Goal: Task Accomplishment & Management: Manage account settings

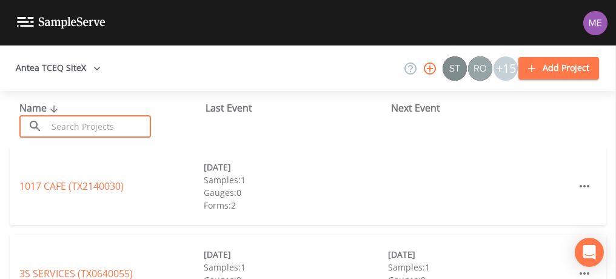
click at [125, 122] on input "text" at bounding box center [99, 126] width 104 height 22
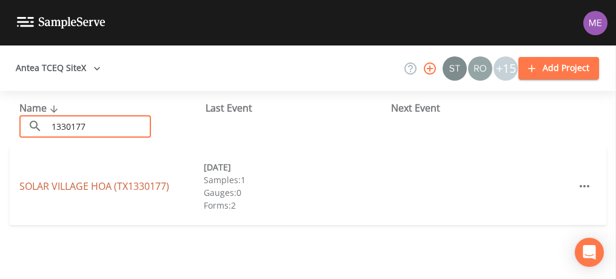
type input "1330177"
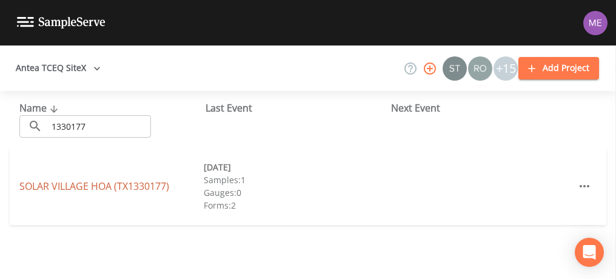
click at [140, 185] on link "[GEOGRAPHIC_DATA] (TX1330177)" at bounding box center [94, 185] width 150 height 13
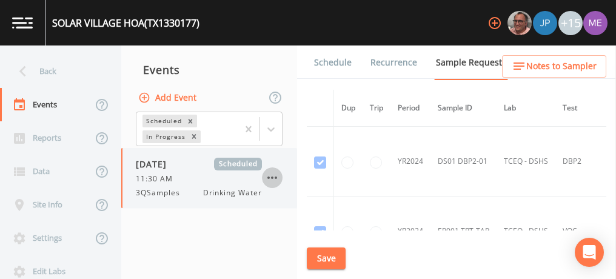
click at [271, 177] on icon "button" at bounding box center [272, 177] width 10 height 2
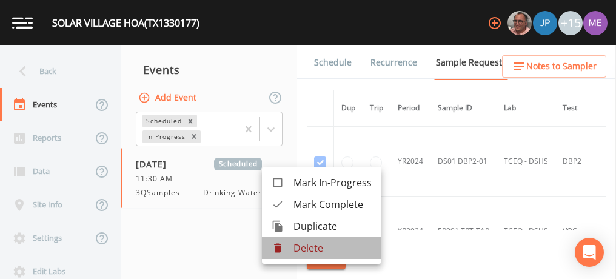
click at [304, 244] on p "Delete" at bounding box center [332, 248] width 78 height 15
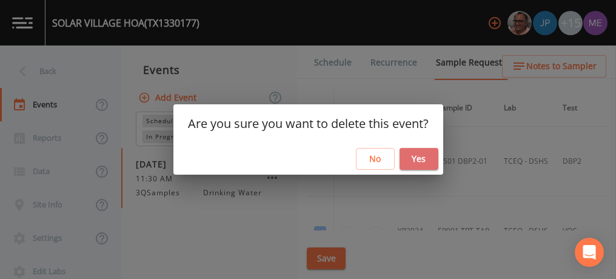
click at [419, 151] on button "Yes" at bounding box center [418, 159] width 39 height 22
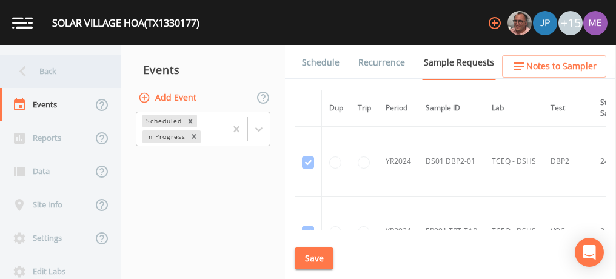
click at [50, 69] on div "Back" at bounding box center [54, 71] width 109 height 33
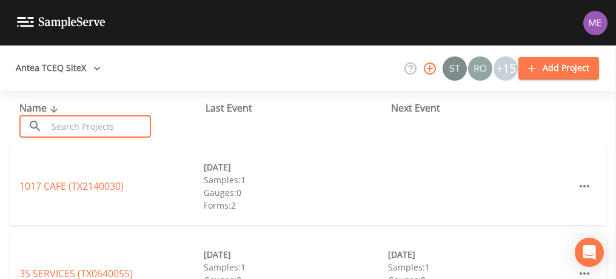
click at [79, 122] on input "text" at bounding box center [99, 126] width 104 height 22
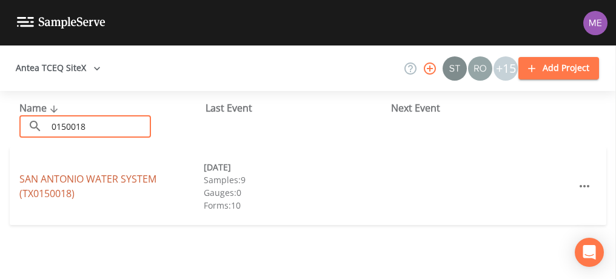
type input "0150018"
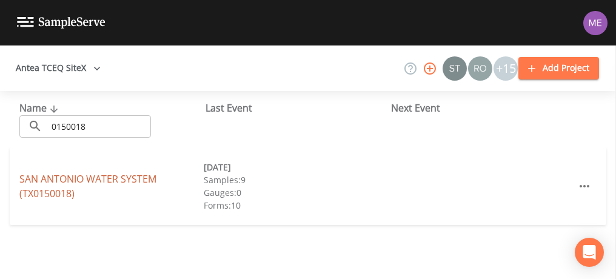
click at [92, 175] on link "SAN ANTONIO WATER SYSTEM (TX0150018)" at bounding box center [87, 186] width 137 height 28
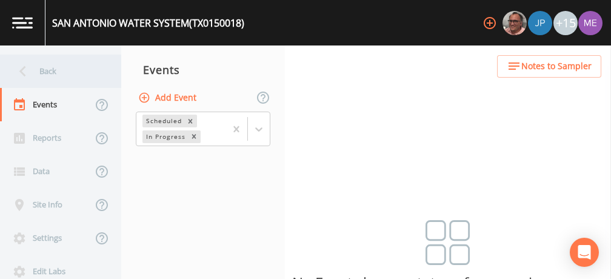
click at [50, 68] on div "Back" at bounding box center [54, 71] width 109 height 33
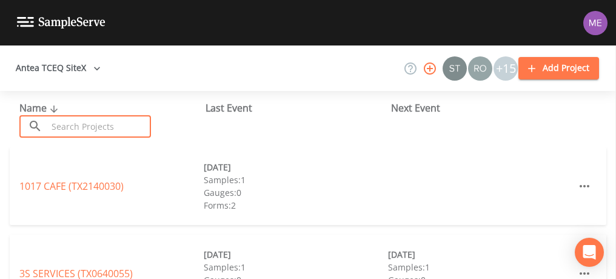
click at [72, 125] on input "text" at bounding box center [99, 126] width 104 height 22
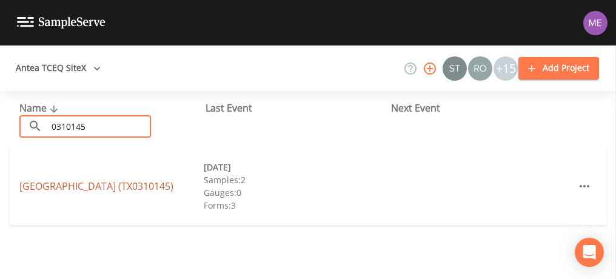
type input "0310145"
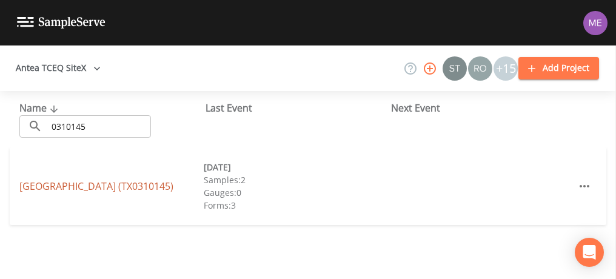
click at [154, 181] on link "[GEOGRAPHIC_DATA] (TX0310145)" at bounding box center [96, 185] width 154 height 13
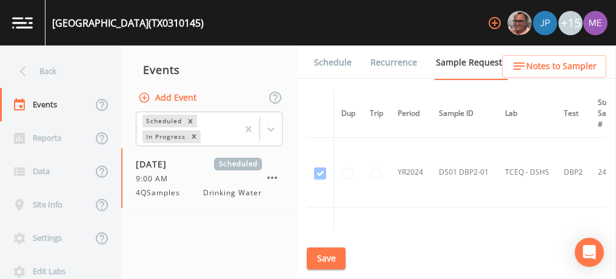
click at [335, 61] on link "Schedule" at bounding box center [332, 62] width 41 height 34
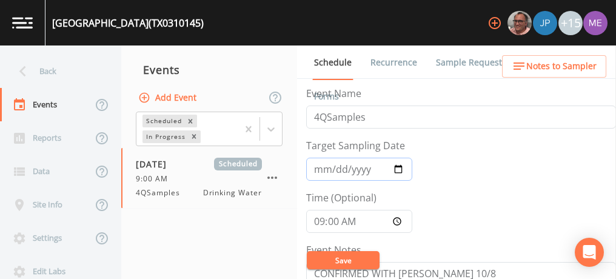
click at [333, 169] on input "[DATE]" at bounding box center [359, 169] width 106 height 23
type input "[DATE]"
click at [349, 261] on button "Save" at bounding box center [343, 260] width 73 height 18
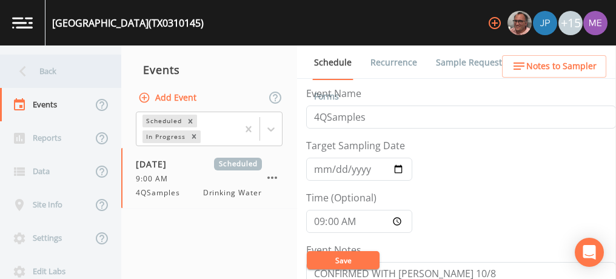
click at [55, 65] on div "Back" at bounding box center [54, 71] width 109 height 33
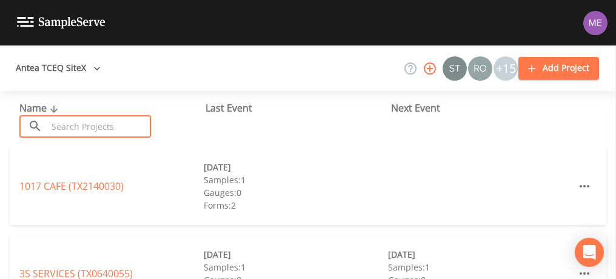
click at [94, 127] on input "text" at bounding box center [99, 126] width 104 height 22
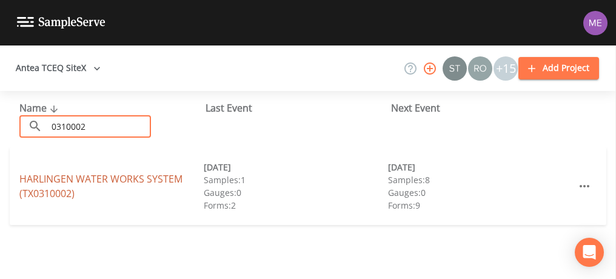
type input "0310002"
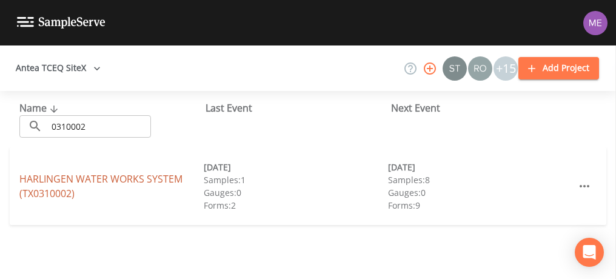
click at [124, 174] on link "HARLINGEN WATER WORKS SYSTEM (TX0310002)" at bounding box center [100, 186] width 163 height 28
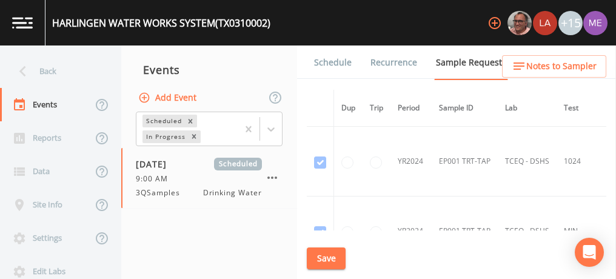
click at [329, 61] on link "Schedule" at bounding box center [332, 62] width 41 height 34
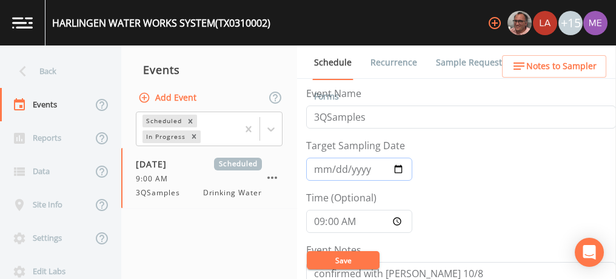
click at [335, 166] on input "[DATE]" at bounding box center [359, 169] width 106 height 23
type input "[DATE]"
click at [352, 256] on button "Save" at bounding box center [343, 260] width 73 height 18
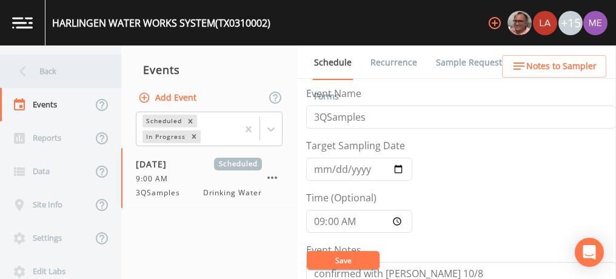
click at [62, 69] on div "Back" at bounding box center [54, 71] width 109 height 33
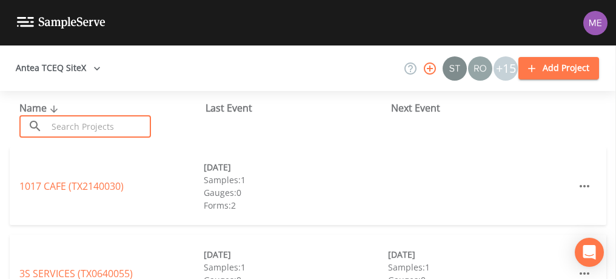
click at [72, 127] on input "text" at bounding box center [99, 126] width 104 height 22
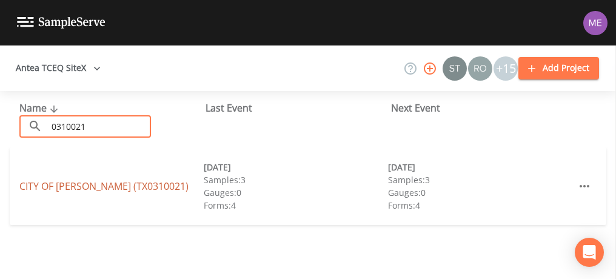
type input "0310021"
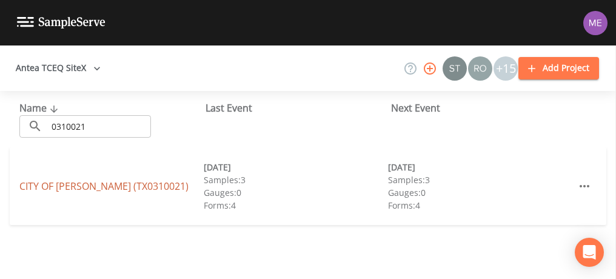
click at [92, 183] on link "CITY OF [GEOGRAPHIC_DATA] (TX0310021)" at bounding box center [103, 185] width 169 height 13
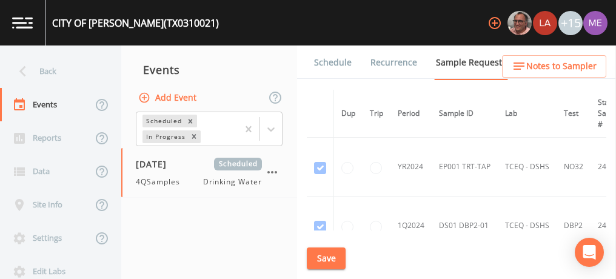
click at [335, 64] on link "Schedule" at bounding box center [332, 62] width 41 height 34
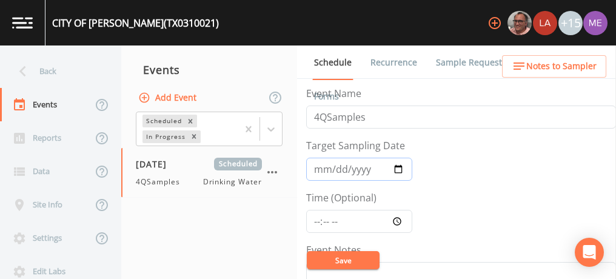
click at [333, 169] on input "[DATE]" at bounding box center [359, 169] width 106 height 23
type input "[DATE]"
click at [313, 218] on input "Time (Optional)" at bounding box center [359, 221] width 106 height 23
type input "09:45"
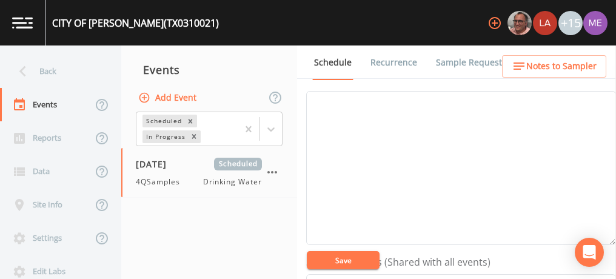
scroll to position [153, 0]
click at [463, 221] on textarea "Event Notes" at bounding box center [461, 185] width 310 height 154
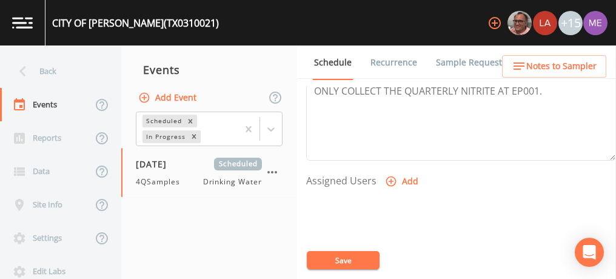
scroll to position [445, 0]
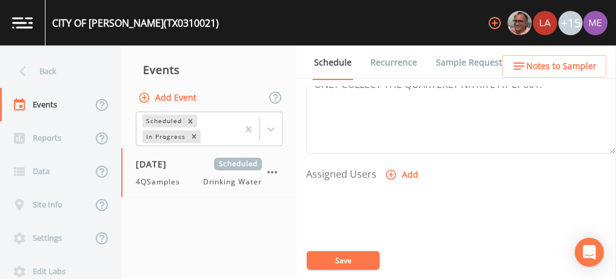
type textarea "confirmed with [PERSON_NAME] 10/12"
click at [389, 170] on icon "button" at bounding box center [391, 175] width 10 height 10
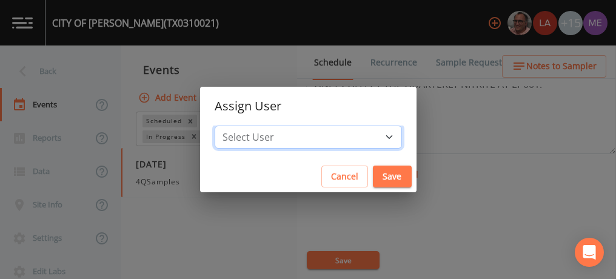
click at [372, 133] on select "Select User [PERSON_NAME] [PERSON_NAME] [PERSON_NAME] [PERSON_NAME] [PERSON_NAM…" at bounding box center [308, 136] width 187 height 23
select select "6518b6a0-c5fa-4d0f-8e3d-fc6e8623860b"
click at [233, 125] on select "Select User [PERSON_NAME] [PERSON_NAME] [PERSON_NAME] [PERSON_NAME] [PERSON_NAM…" at bounding box center [308, 136] width 187 height 23
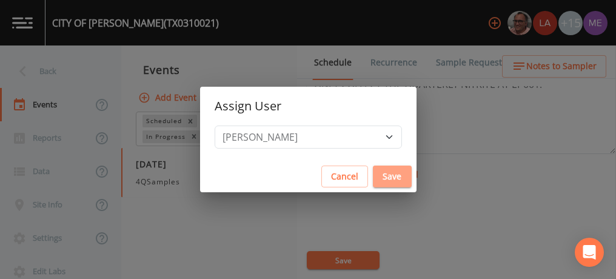
click at [373, 177] on button "Save" at bounding box center [392, 176] width 39 height 22
select select
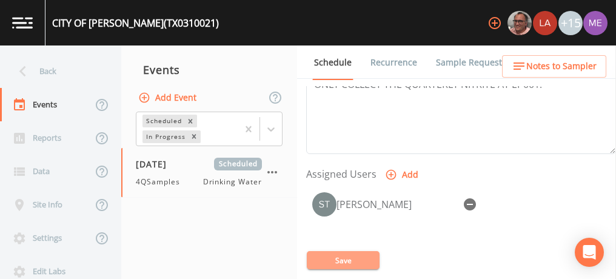
click at [342, 256] on button "Save" at bounding box center [343, 260] width 73 height 18
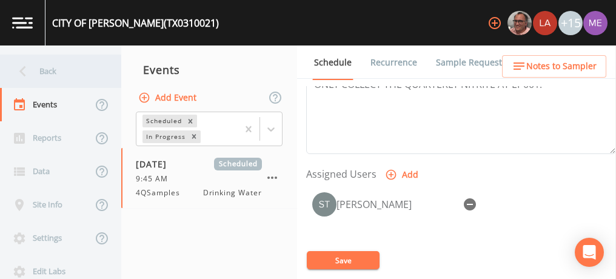
click at [44, 68] on div "Back" at bounding box center [54, 71] width 109 height 33
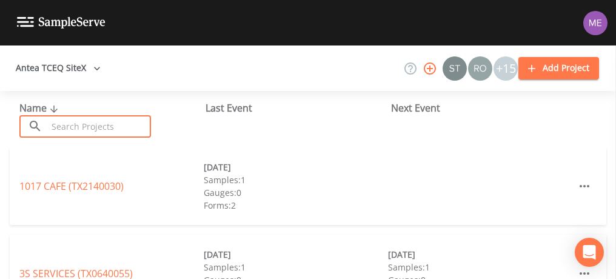
click at [85, 130] on input "text" at bounding box center [99, 126] width 104 height 22
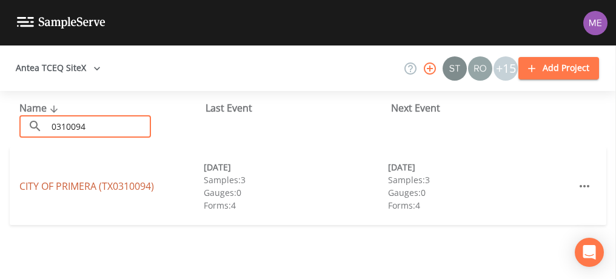
type input "0310094"
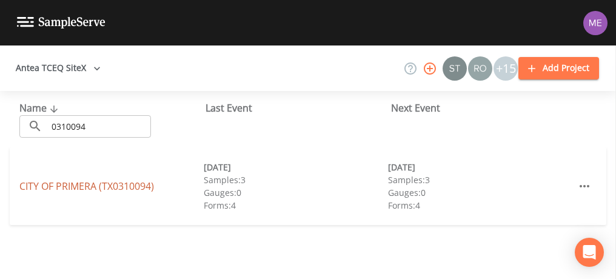
click at [71, 190] on link "CITY OF PRIMERA (TX0310094)" at bounding box center [86, 185] width 135 height 13
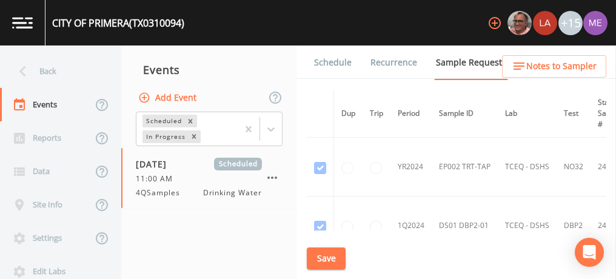
click at [325, 68] on link "Schedule" at bounding box center [332, 62] width 41 height 34
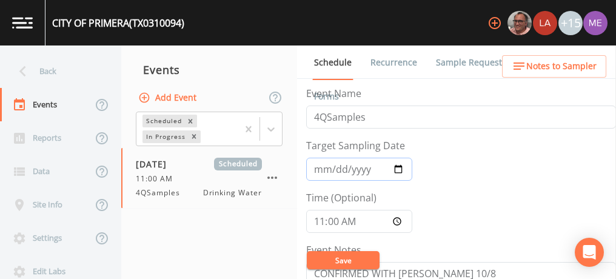
click at [333, 167] on input "[DATE]" at bounding box center [359, 169] width 106 height 23
type input "[DATE]"
click at [342, 258] on button "Save" at bounding box center [343, 260] width 73 height 18
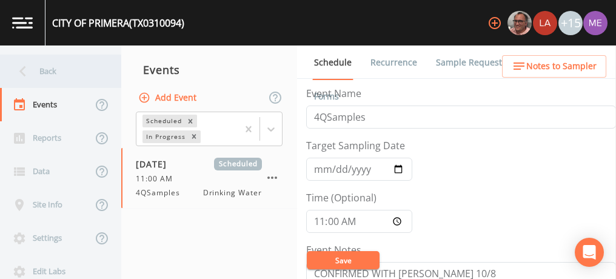
click at [53, 75] on div "Back" at bounding box center [54, 71] width 109 height 33
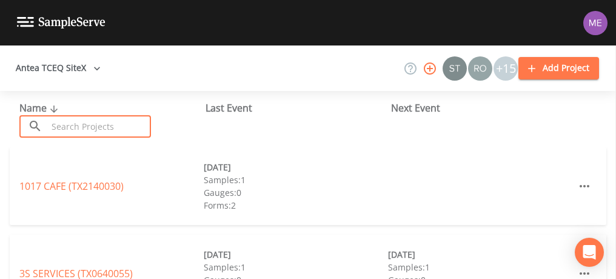
click at [90, 130] on input "text" at bounding box center [99, 126] width 104 height 22
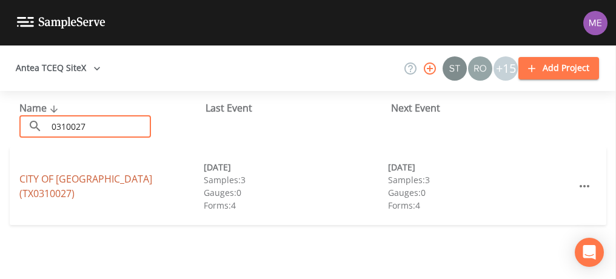
type input "0310027"
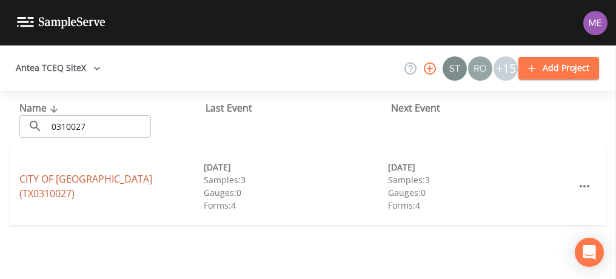
click at [105, 186] on link "CITY OF [GEOGRAPHIC_DATA] (TX0310027)" at bounding box center [85, 186] width 133 height 28
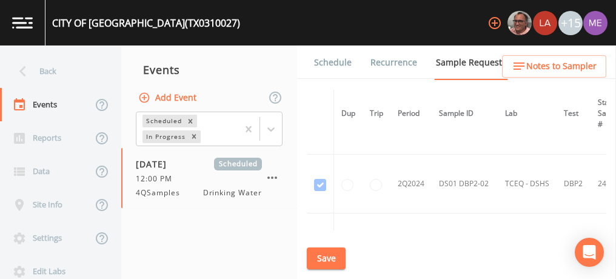
scroll to position [279, 0]
click at [341, 58] on link "Schedule" at bounding box center [332, 62] width 41 height 34
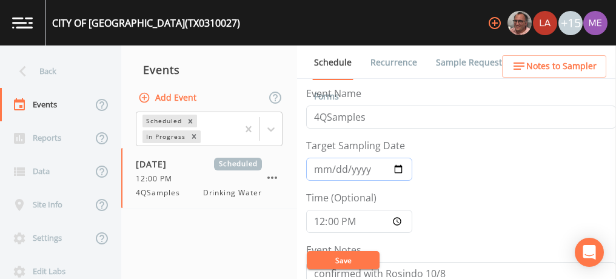
click at [332, 170] on input "[DATE]" at bounding box center [359, 169] width 106 height 23
type input "[DATE]"
click at [369, 253] on button "Save" at bounding box center [343, 260] width 73 height 18
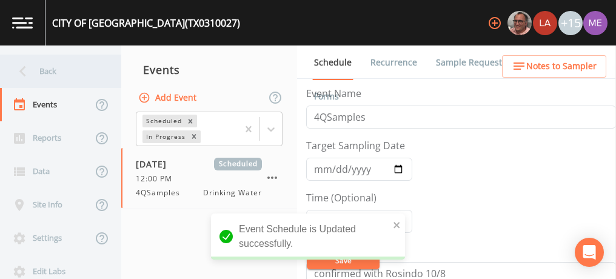
click at [61, 72] on div "Back" at bounding box center [54, 71] width 109 height 33
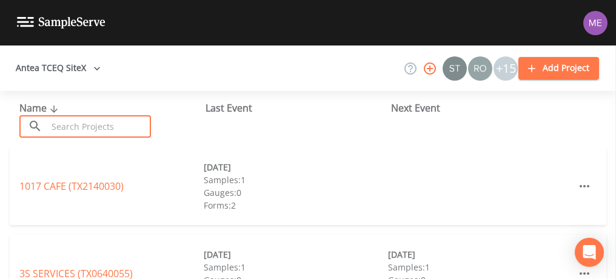
click at [72, 133] on input "text" at bounding box center [99, 126] width 104 height 22
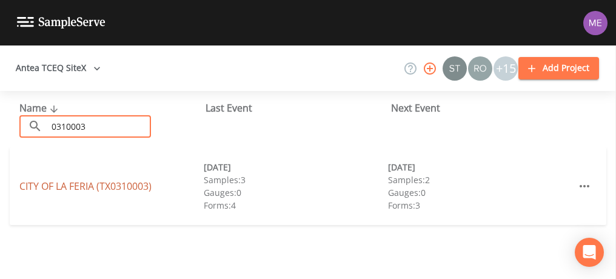
type input "0310003"
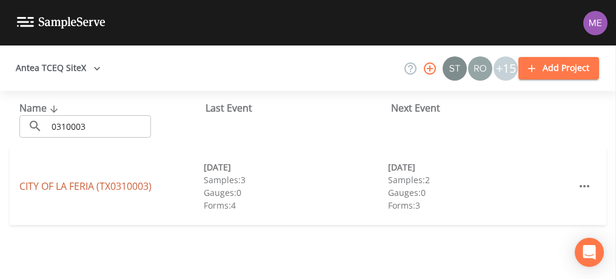
click at [90, 187] on link "CITY OF LA FERIA (TX0310003)" at bounding box center [85, 185] width 132 height 13
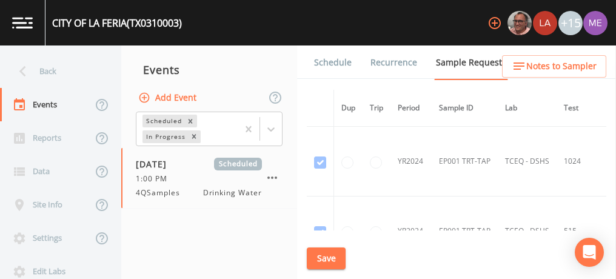
click at [341, 61] on link "Schedule" at bounding box center [332, 62] width 41 height 34
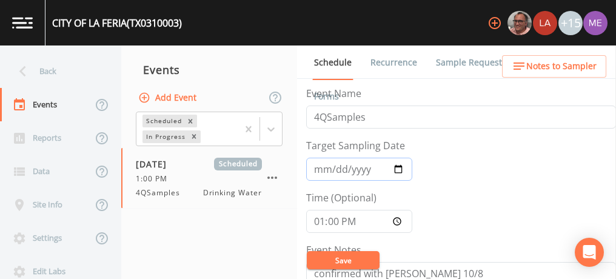
click at [333, 172] on input "[DATE]" at bounding box center [359, 169] width 106 height 23
type input "[DATE]"
click at [350, 258] on button "Save" at bounding box center [343, 260] width 73 height 18
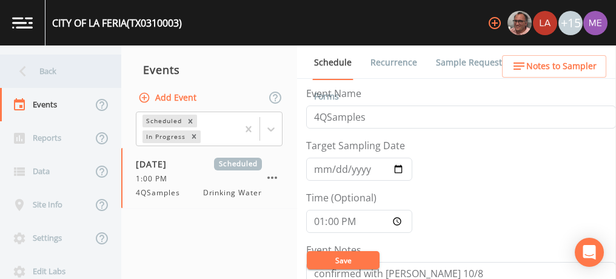
click at [42, 67] on div "Back" at bounding box center [54, 71] width 109 height 33
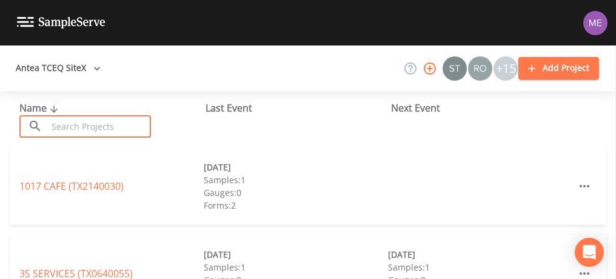
click at [65, 121] on input "text" at bounding box center [99, 126] width 104 height 22
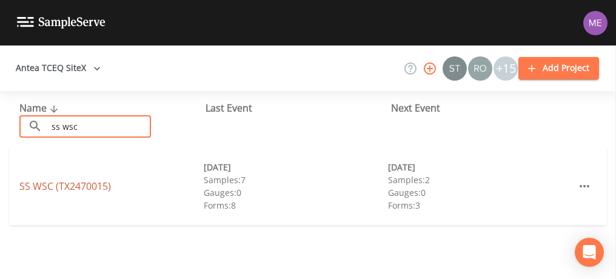
type input "ss wsc"
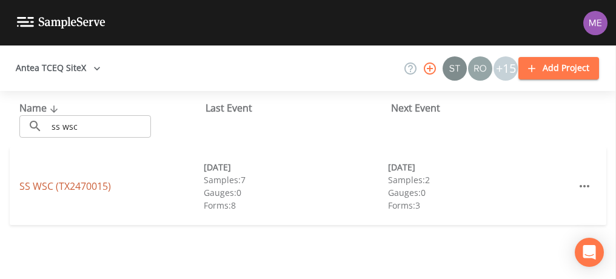
click at [52, 189] on link "SS WSC (TX2470015)" at bounding box center [65, 185] width 92 height 13
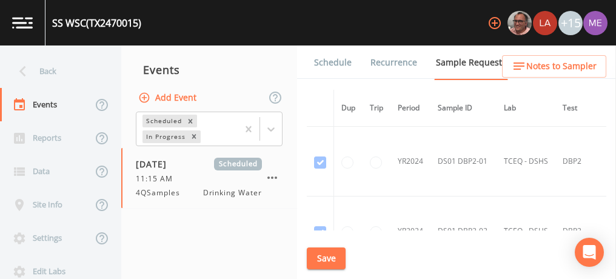
click at [328, 58] on link "Schedule" at bounding box center [332, 62] width 41 height 34
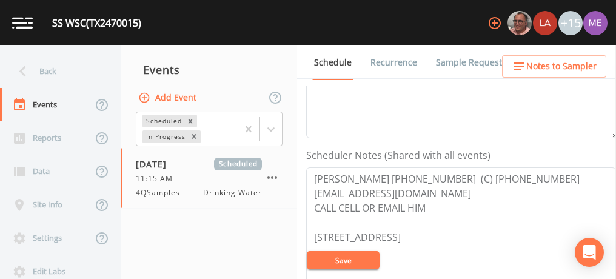
scroll to position [308, 0]
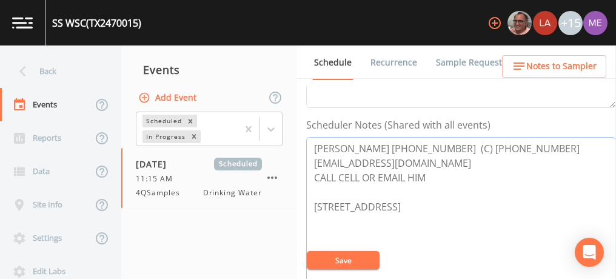
drag, startPoint x: 313, startPoint y: 161, endPoint x: 424, endPoint y: 159, distance: 111.5
click at [424, 159] on textarea "[PERSON_NAME] [PHONE_NUMBER] (C) [PHONE_NUMBER] [EMAIL_ADDRESS][DOMAIN_NAME] CA…" at bounding box center [461, 214] width 310 height 154
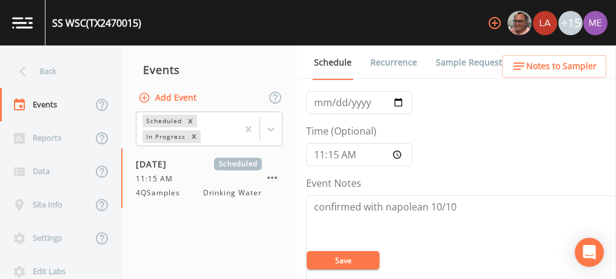
scroll to position [66, 0]
click at [335, 104] on input "[DATE]" at bounding box center [359, 103] width 106 height 23
type input "[DATE]"
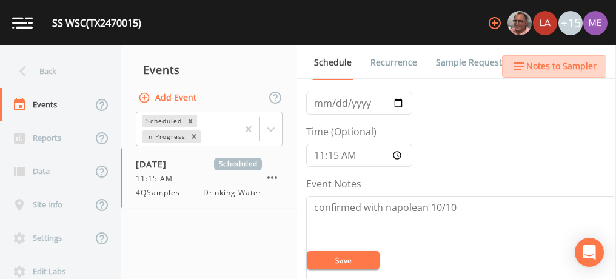
click at [551, 64] on span "Notes to Sampler" at bounding box center [561, 66] width 70 height 15
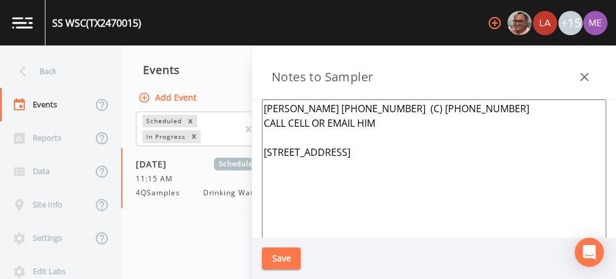
drag, startPoint x: 265, startPoint y: 148, endPoint x: 352, endPoint y: 162, distance: 88.4
click at [352, 162] on textarea "[PERSON_NAME] [PHONE_NUMBER] (C) [PHONE_NUMBER] CALL CELL OR EMAIL HIM [STREET_…" at bounding box center [434, 246] width 344 height 295
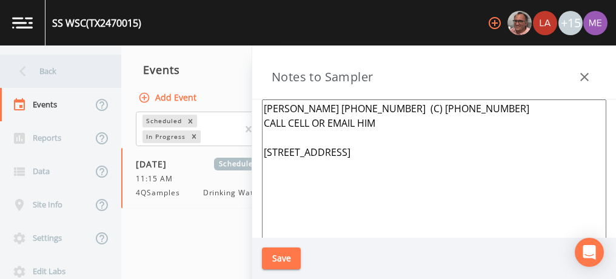
click at [48, 71] on div "Back" at bounding box center [54, 71] width 109 height 33
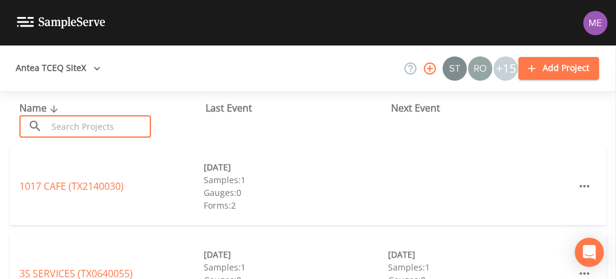
click at [57, 116] on input "text" at bounding box center [99, 126] width 104 height 22
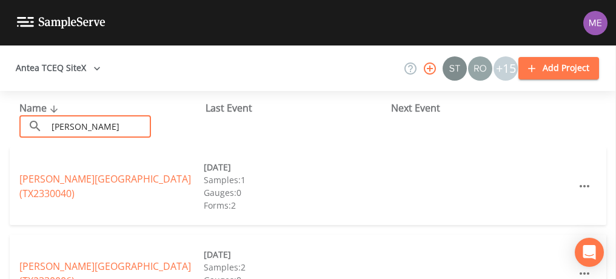
scroll to position [42, 0]
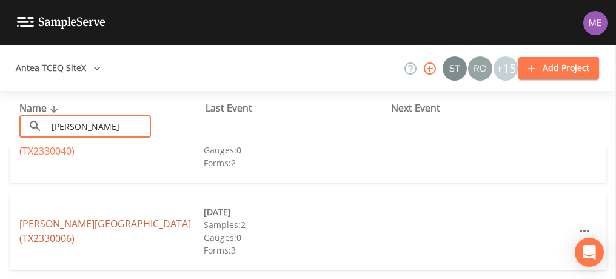
type input "[PERSON_NAME]"
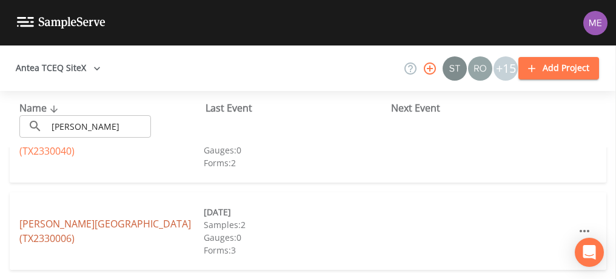
click at [102, 229] on link "[PERSON_NAME][GEOGRAPHIC_DATA] (TX2330006)" at bounding box center [105, 231] width 172 height 28
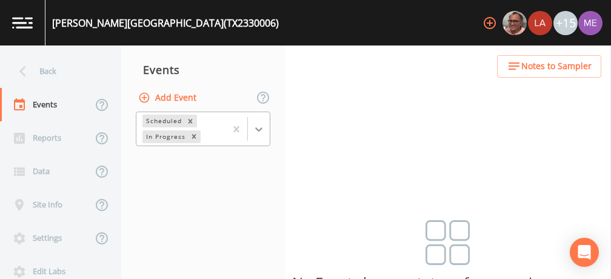
click at [259, 135] on div at bounding box center [259, 129] width 22 height 22
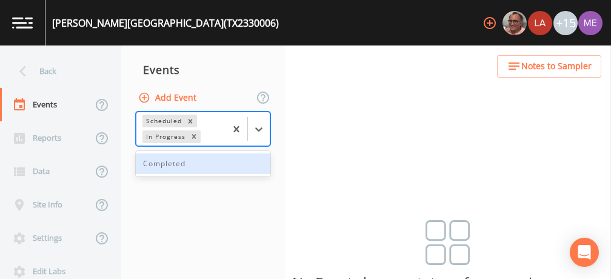
click at [257, 160] on div "Completed" at bounding box center [203, 163] width 135 height 21
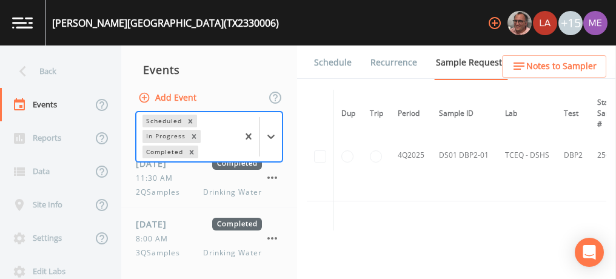
scroll to position [907, 0]
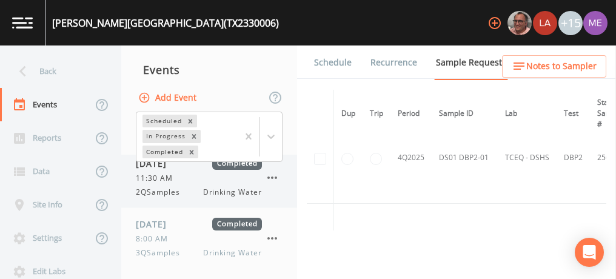
click at [152, 182] on span "11:30 AM" at bounding box center [158, 178] width 44 height 11
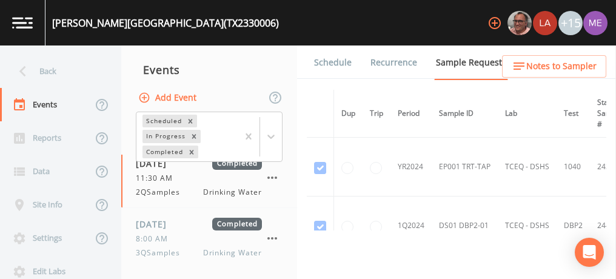
click at [341, 79] on link "Forms" at bounding box center [326, 96] width 28 height 34
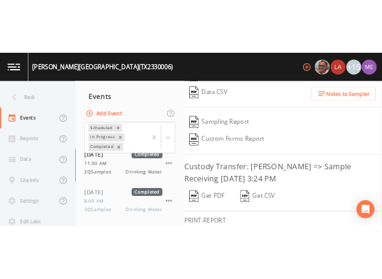
scroll to position [289, 0]
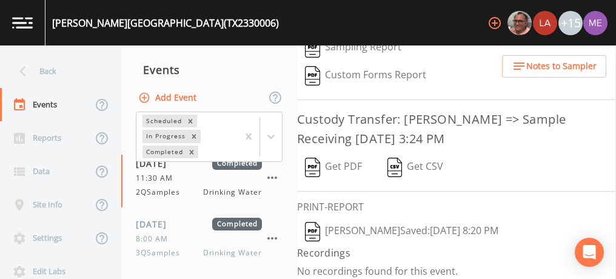
click at [371, 220] on button "[PERSON_NAME]  Saved: [DATE] 8:20 PM" at bounding box center [401, 232] width 209 height 28
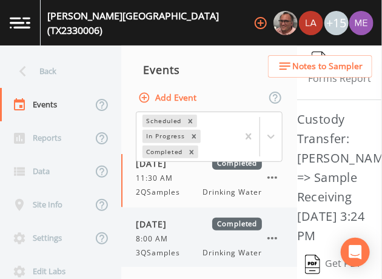
click at [178, 242] on div "8:00 AM" at bounding box center [199, 238] width 126 height 11
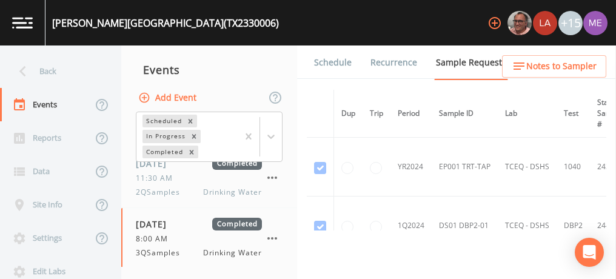
click at [341, 79] on link "Forms" at bounding box center [326, 96] width 28 height 34
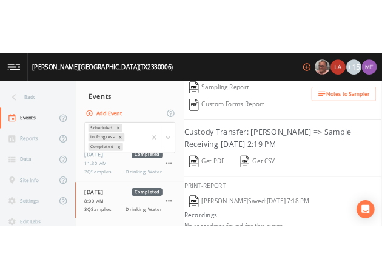
scroll to position [289, 0]
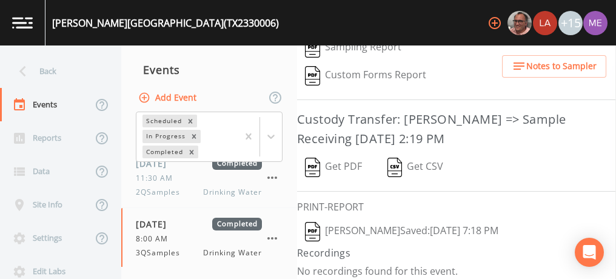
click at [410, 225] on button "[PERSON_NAME]  Saved: [DATE] 7:18 PM" at bounding box center [401, 232] width 209 height 28
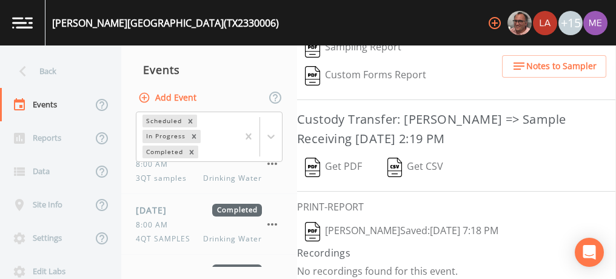
scroll to position [0, 0]
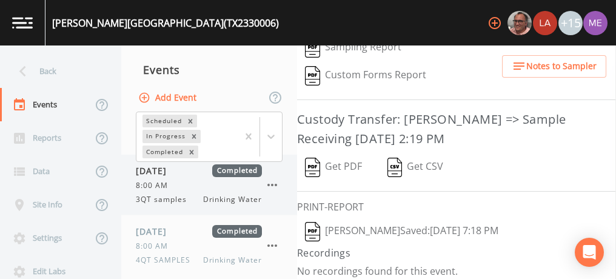
click at [223, 194] on span "Drinking Water" at bounding box center [232, 199] width 59 height 11
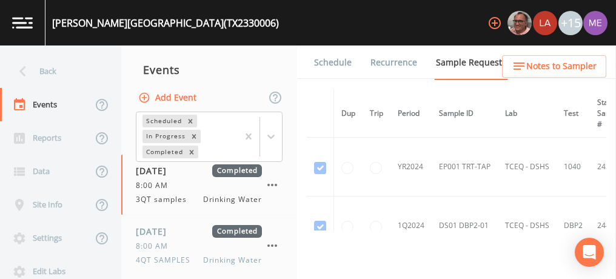
click at [341, 79] on link "Forms" at bounding box center [326, 96] width 28 height 34
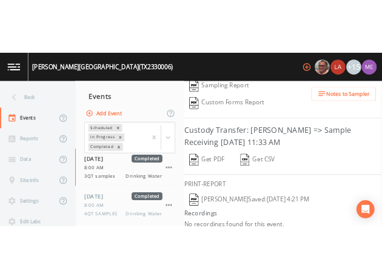
scroll to position [289, 0]
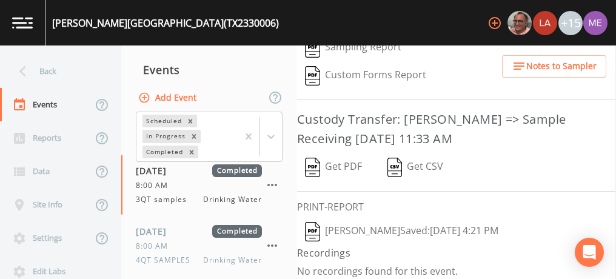
click at [409, 223] on button "[PERSON_NAME]  Saved: [DATE] 4:21 PM" at bounding box center [401, 232] width 209 height 28
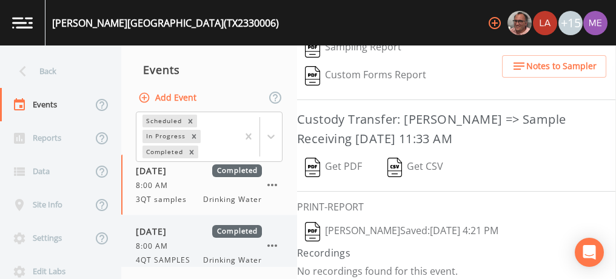
click at [166, 234] on span "[DATE]" at bounding box center [155, 231] width 39 height 13
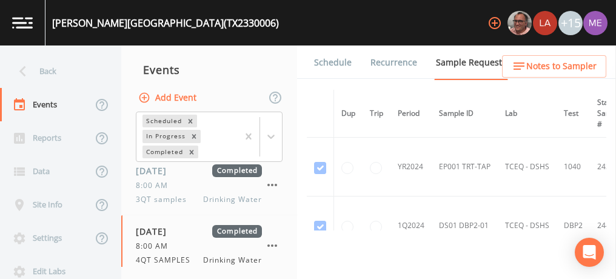
click at [341, 79] on link "Forms" at bounding box center [326, 96] width 28 height 34
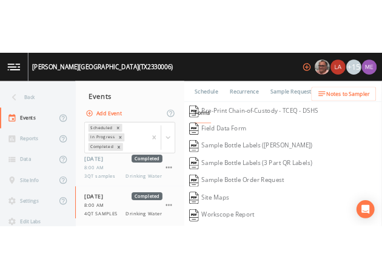
scroll to position [289, 0]
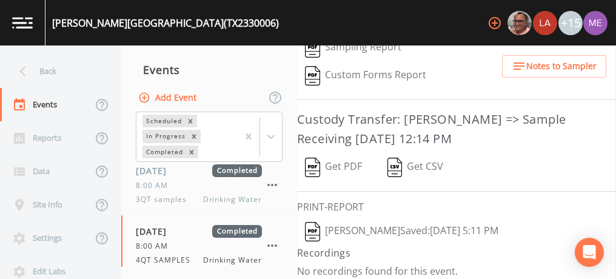
click at [370, 227] on button "[PERSON_NAME]  Saved: [DATE] 5:11 PM" at bounding box center [401, 232] width 209 height 28
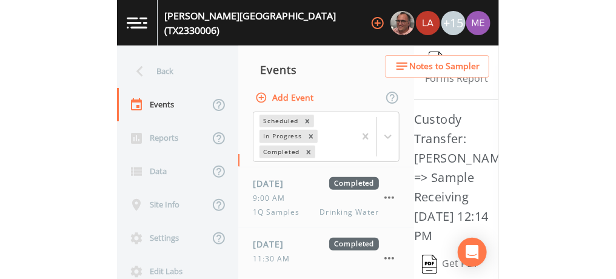
scroll to position [109, 0]
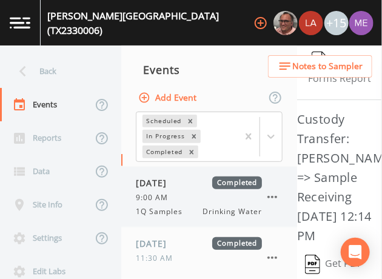
click at [284, 187] on div "[DATE] Completed 9:00 AM 1Q Samples Drinking Water" at bounding box center [209, 197] width 176 height 60
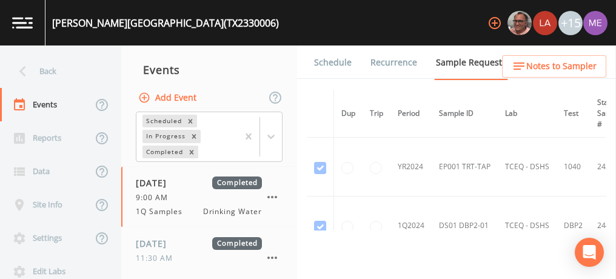
click at [341, 79] on link "Forms" at bounding box center [326, 96] width 28 height 34
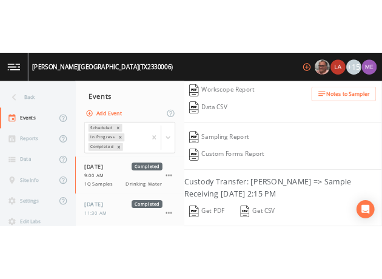
scroll to position [289, 0]
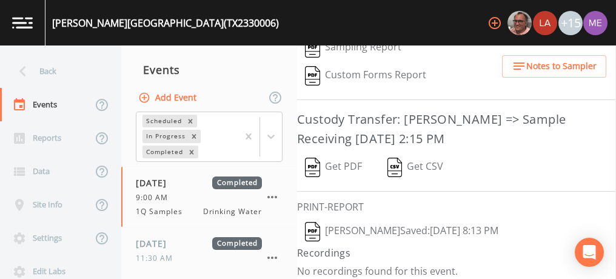
click at [378, 220] on button "[PERSON_NAME]  Saved: [DATE] 8:13 PM" at bounding box center [401, 232] width 209 height 28
click at [175, 240] on span "[DATE]" at bounding box center [155, 243] width 39 height 13
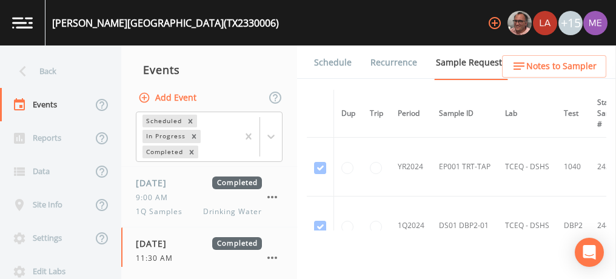
click at [341, 79] on link "Forms" at bounding box center [326, 96] width 28 height 34
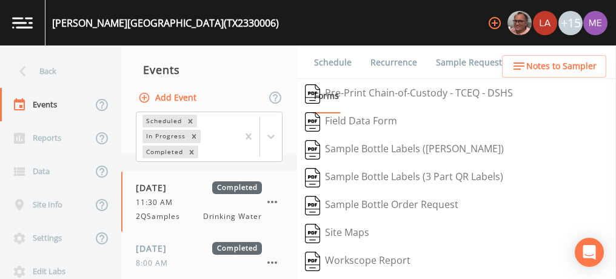
scroll to position [189, 0]
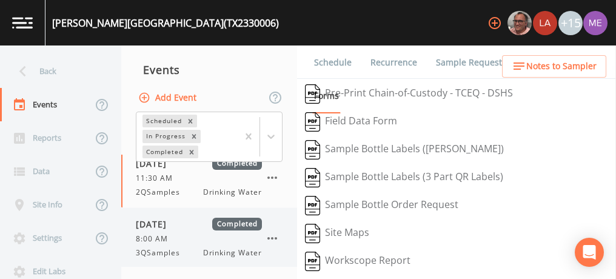
click at [195, 233] on div "8:00 AM" at bounding box center [199, 238] width 126 height 11
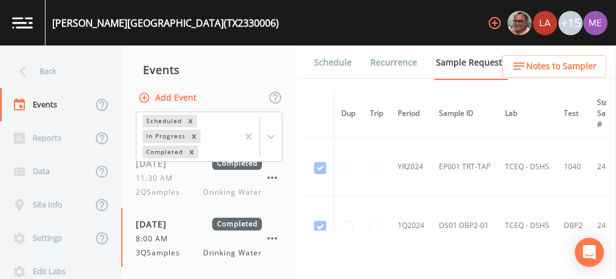
click at [341, 79] on link "Forms" at bounding box center [326, 96] width 28 height 34
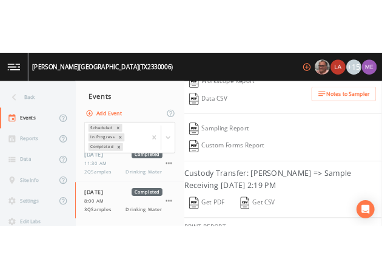
scroll to position [289, 0]
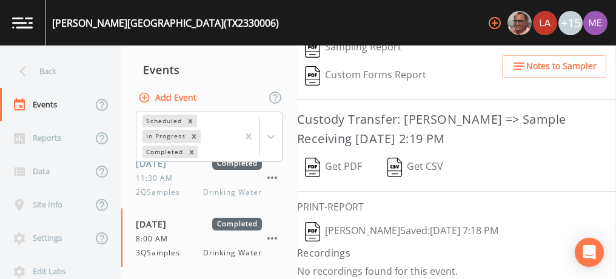
click at [467, 229] on button "[PERSON_NAME]  Saved: [DATE] 7:18 PM" at bounding box center [401, 232] width 209 height 28
click at [355, 227] on button "[PERSON_NAME]  Saved: [DATE] 7:18 PM" at bounding box center [401, 232] width 209 height 28
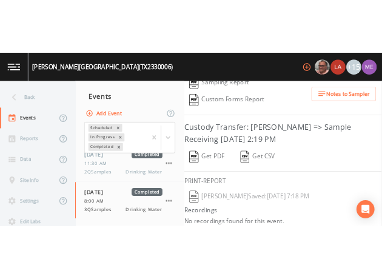
scroll to position [507, 0]
